Goal: Task Accomplishment & Management: Complete application form

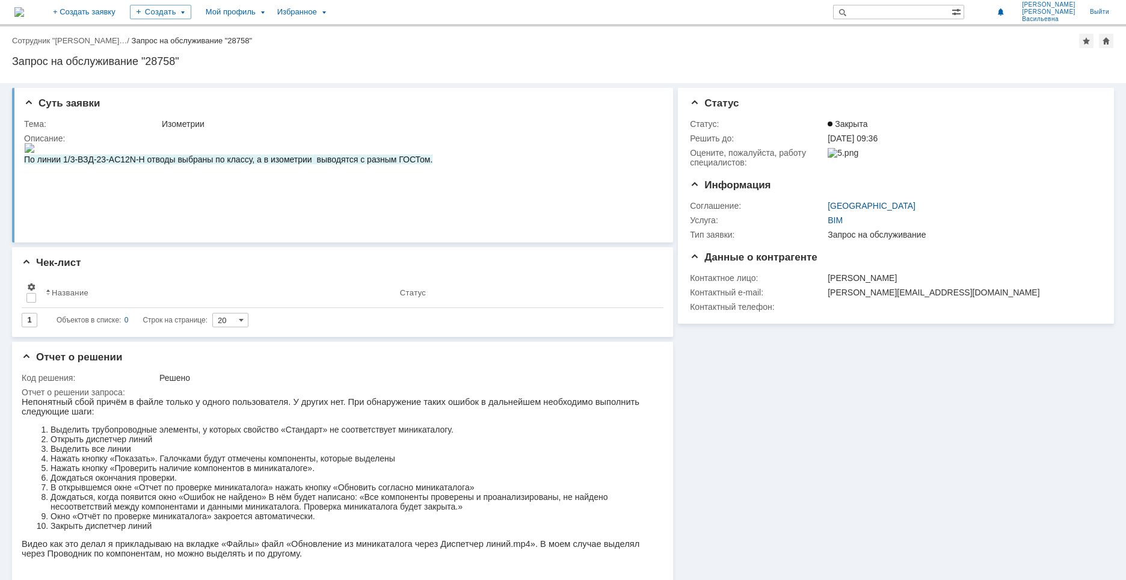
click at [24, 12] on img at bounding box center [19, 12] width 10 height 10
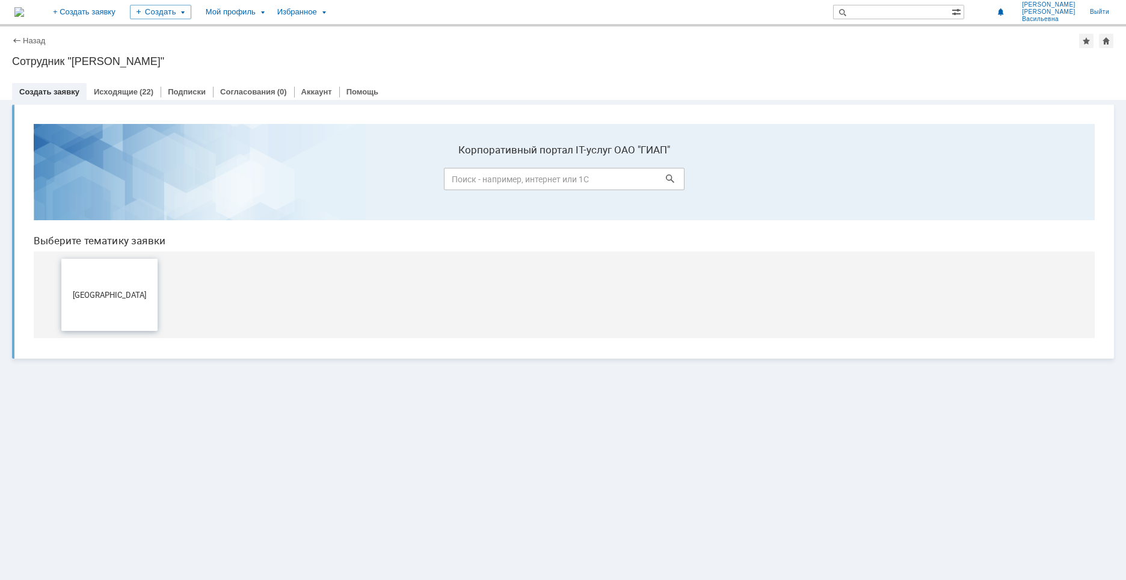
click at [125, 304] on button "[GEOGRAPHIC_DATA]" at bounding box center [109, 295] width 96 height 72
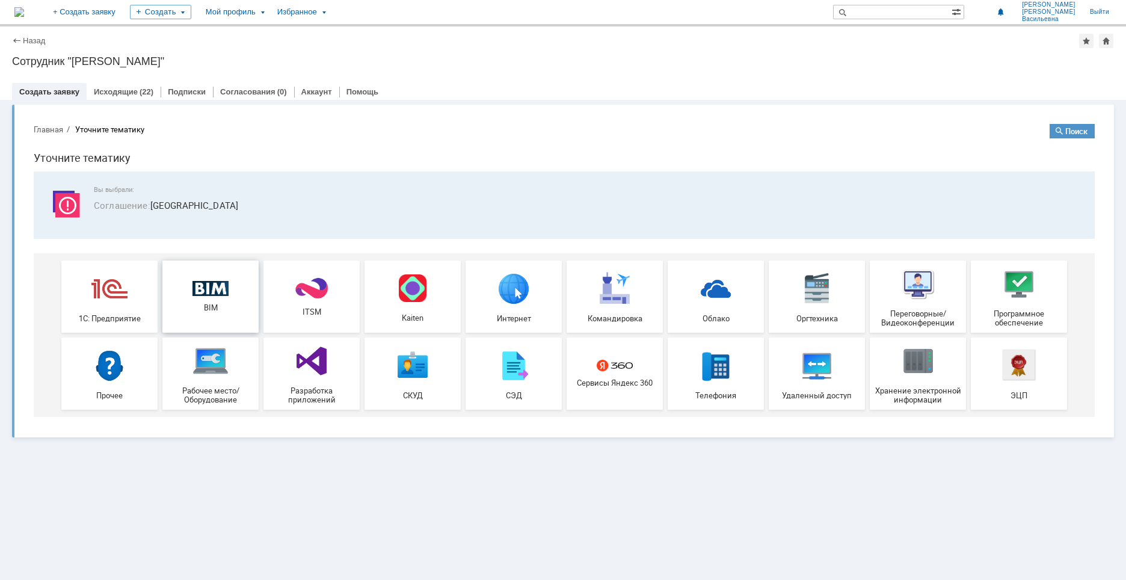
click at [206, 298] on div "BIM" at bounding box center [210, 297] width 89 height 32
click at [130, 89] on link "Исходящие" at bounding box center [116, 91] width 44 height 9
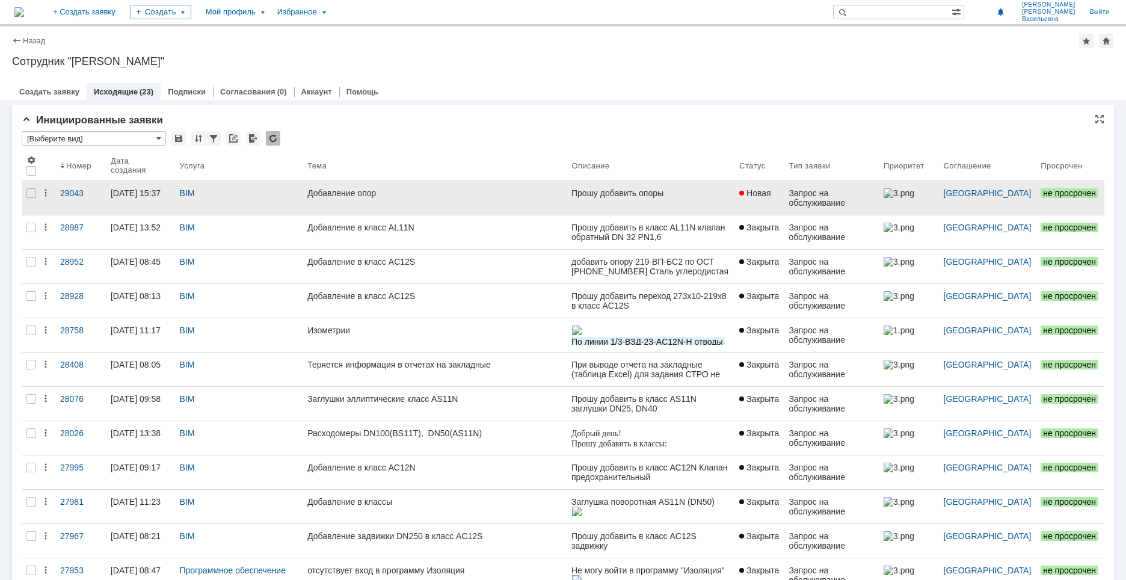
click at [407, 208] on link "Добавление опор" at bounding box center [435, 198] width 264 height 34
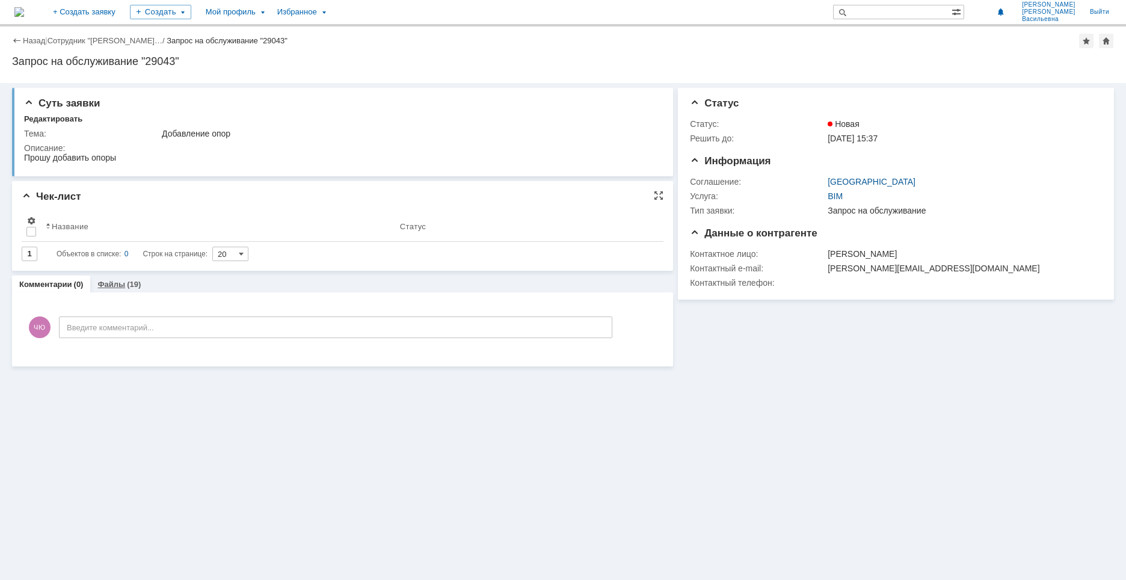
click at [127, 286] on div "(19)" at bounding box center [134, 284] width 14 height 9
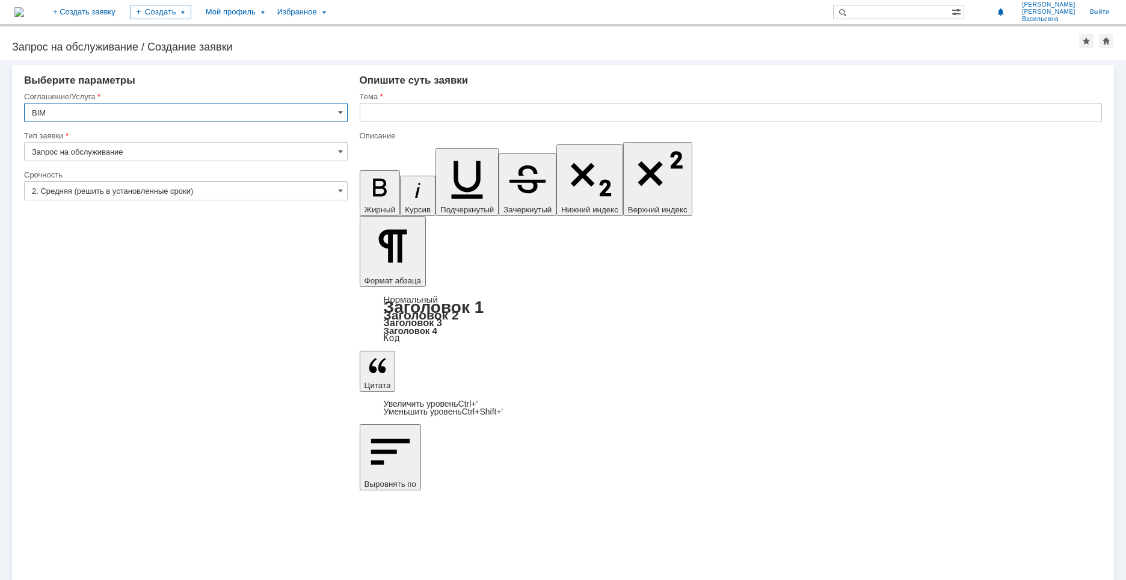
click at [421, 110] on input "text" at bounding box center [731, 112] width 742 height 19
drag, startPoint x: 437, startPoint y: 117, endPoint x: 291, endPoint y: 133, distance: 147.6
type input "Добавление опор"
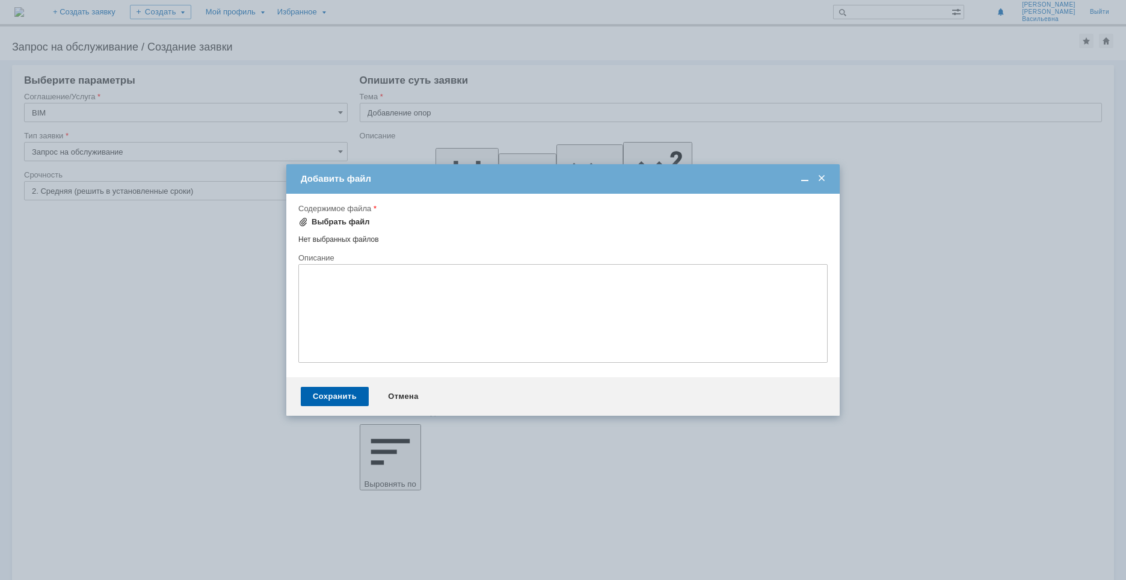
click at [335, 223] on div "Выбрать файл" at bounding box center [341, 222] width 58 height 10
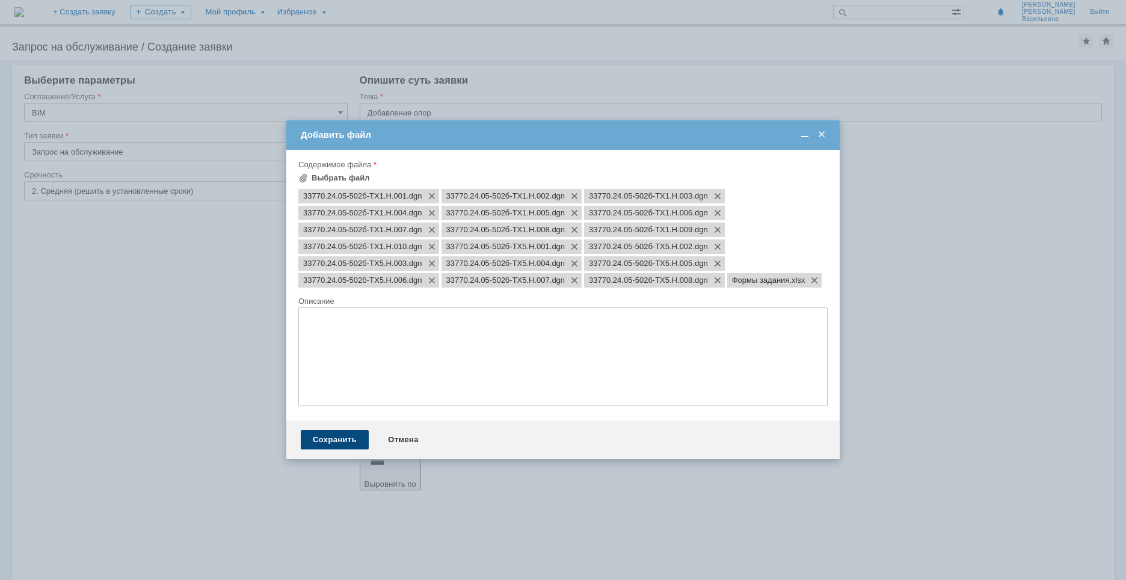
click at [325, 440] on div "Сохранить" at bounding box center [335, 439] width 68 height 19
